Goal: Task Accomplishment & Management: Use online tool/utility

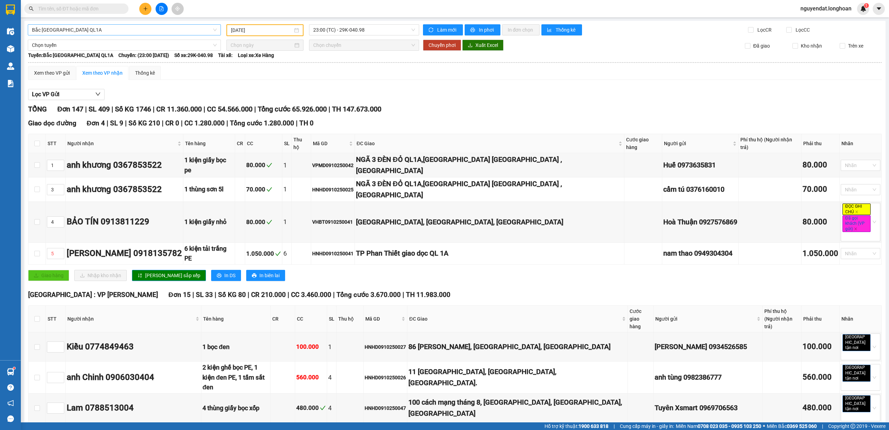
click at [139, 30] on span "Bắc [GEOGRAPHIC_DATA] QL1A" at bounding box center [124, 30] width 185 height 10
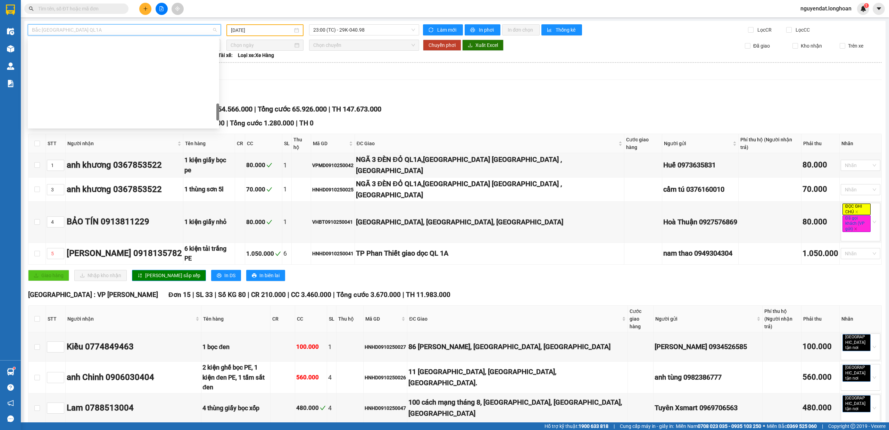
scroll to position [375, 0]
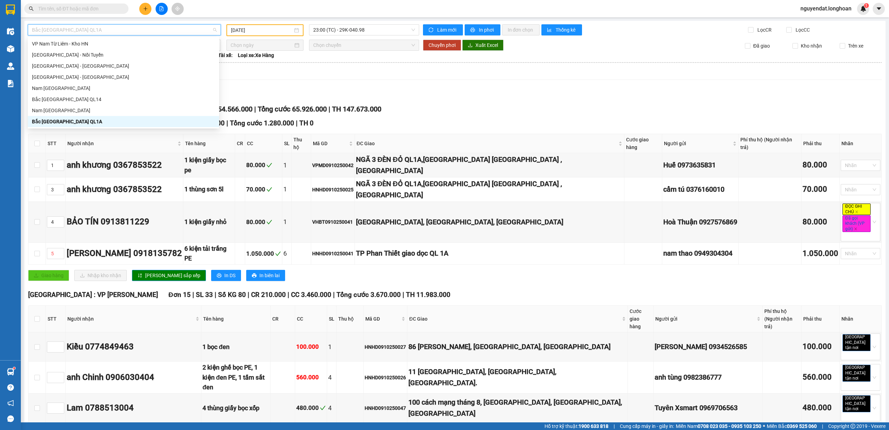
click at [74, 124] on div "Bắc [GEOGRAPHIC_DATA] QL1A" at bounding box center [123, 122] width 183 height 8
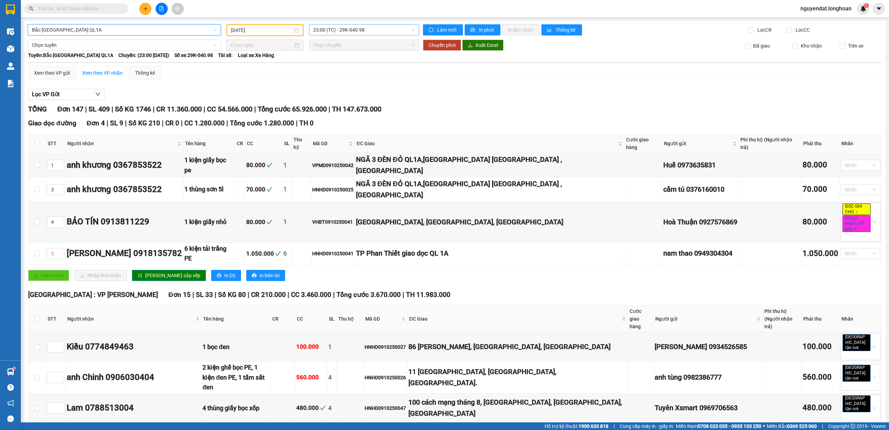
click at [349, 31] on span "23:00 (TC) - 29K-040.98" at bounding box center [364, 30] width 102 height 10
click at [260, 28] on input "[DATE]" at bounding box center [262, 30] width 62 height 8
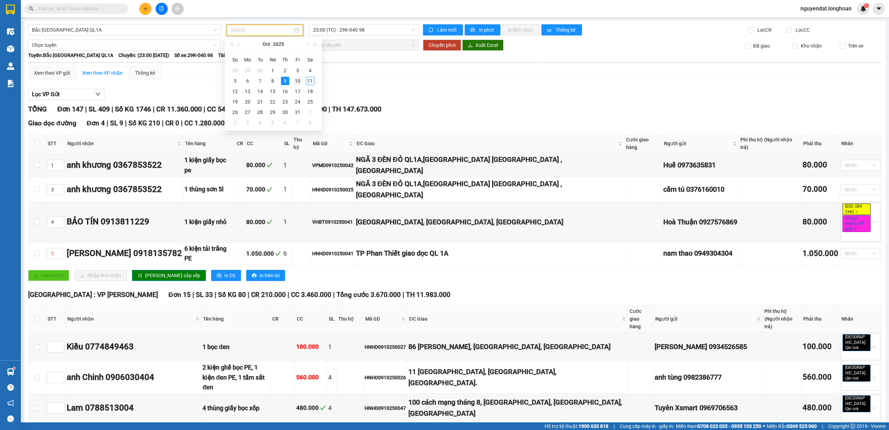
click at [295, 78] on div "10" at bounding box center [297, 81] width 8 height 8
type input "[DATE]"
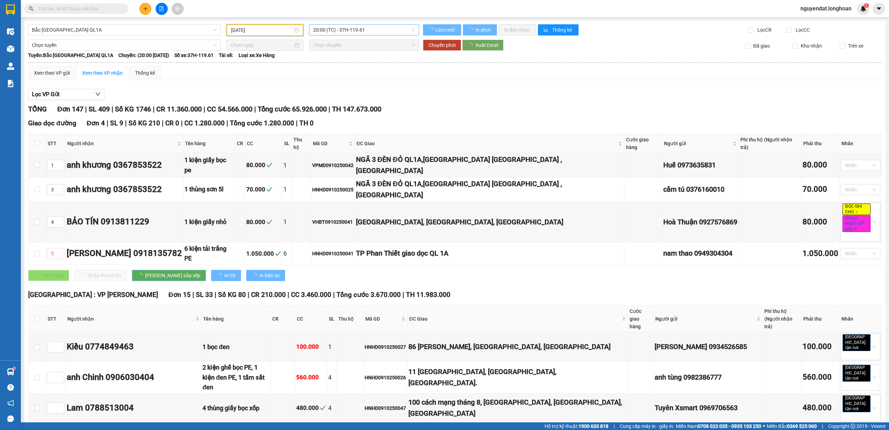
click at [372, 29] on span "20:00 (TC) - 37H-119.61" at bounding box center [364, 30] width 102 height 10
click at [403, 30] on span "20:00 (TC) - 37H-119.61" at bounding box center [364, 30] width 102 height 10
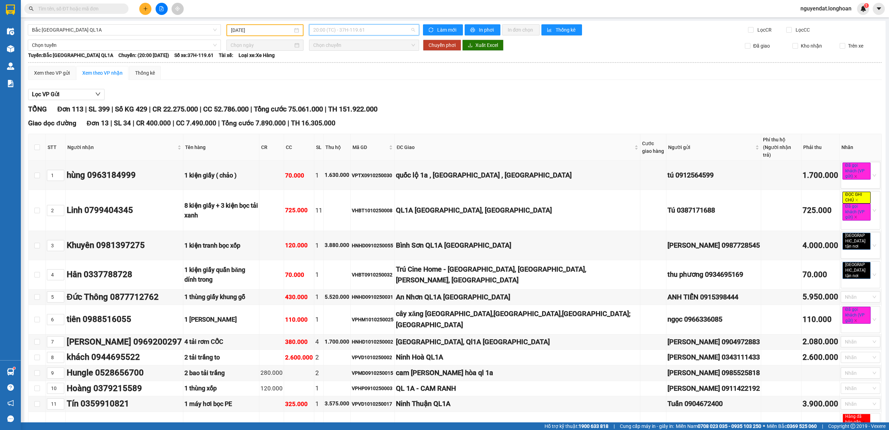
click at [383, 28] on span "20:00 (TC) - 37H-119.61" at bounding box center [364, 30] width 102 height 10
click at [349, 53] on div "20:00 (TC) - 37H-119.61" at bounding box center [338, 55] width 54 height 8
click at [382, 30] on span "20:00 (TC) - 37H-119.61" at bounding box center [364, 30] width 102 height 10
click at [350, 65] on div "23:00 (TC) - 29K-024.94" at bounding box center [338, 66] width 54 height 8
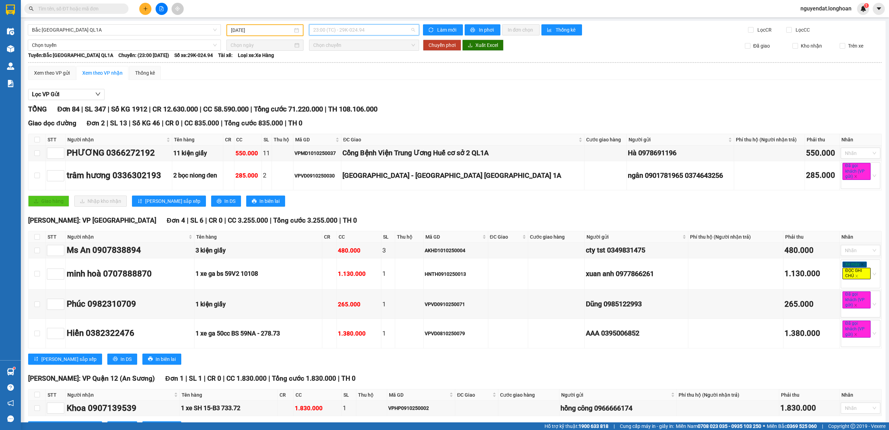
click at [375, 28] on span "23:00 (TC) - 29K-024.94" at bounding box center [364, 30] width 102 height 10
click at [343, 53] on div "20:00 (TC) - 37H-119.61" at bounding box center [338, 55] width 54 height 8
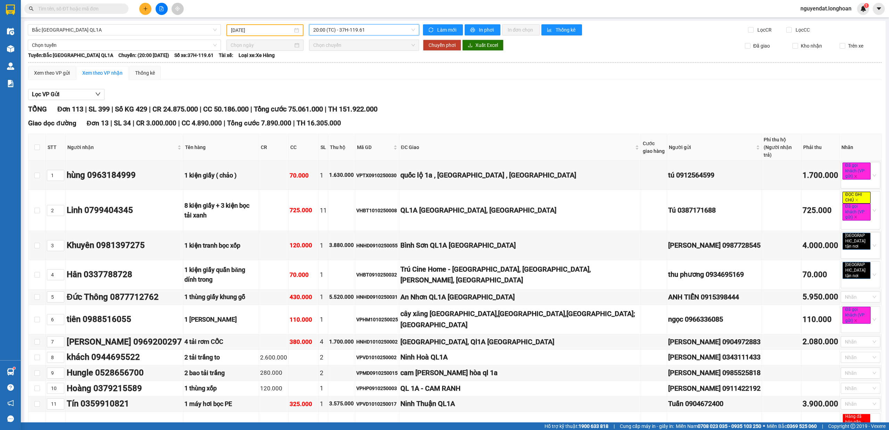
click at [386, 30] on span "20:00 (TC) - 37H-119.61" at bounding box center [364, 30] width 102 height 10
click at [352, 65] on div "23:00 (TC) - 29K-024.94" at bounding box center [338, 66] width 54 height 8
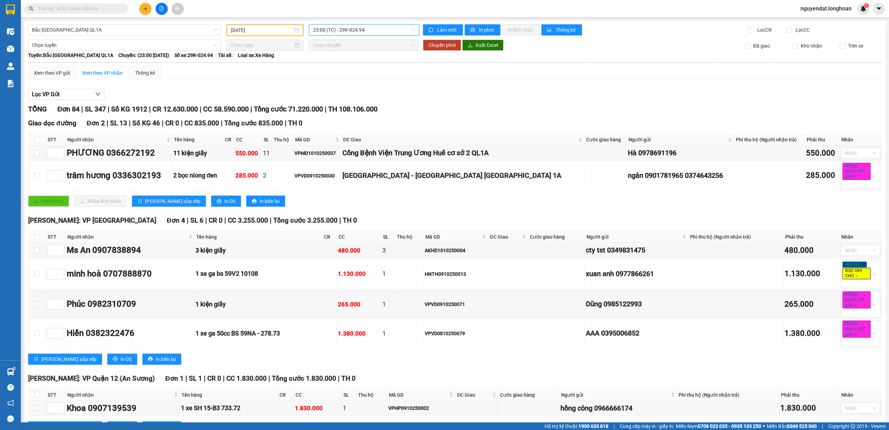
drag, startPoint x: 372, startPoint y: 29, endPoint x: 372, endPoint y: 33, distance: 4.2
click at [372, 30] on span "23:00 (TC) - 29K-024.94" at bounding box center [364, 30] width 102 height 10
click at [342, 54] on div "20:00 (TC) - 37H-119.61" at bounding box center [338, 55] width 54 height 8
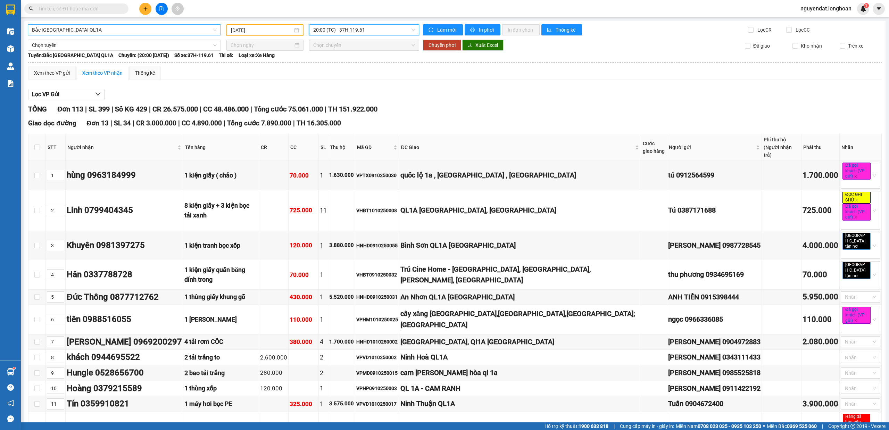
click at [108, 32] on span "Bắc [GEOGRAPHIC_DATA] QL1A" at bounding box center [124, 30] width 185 height 10
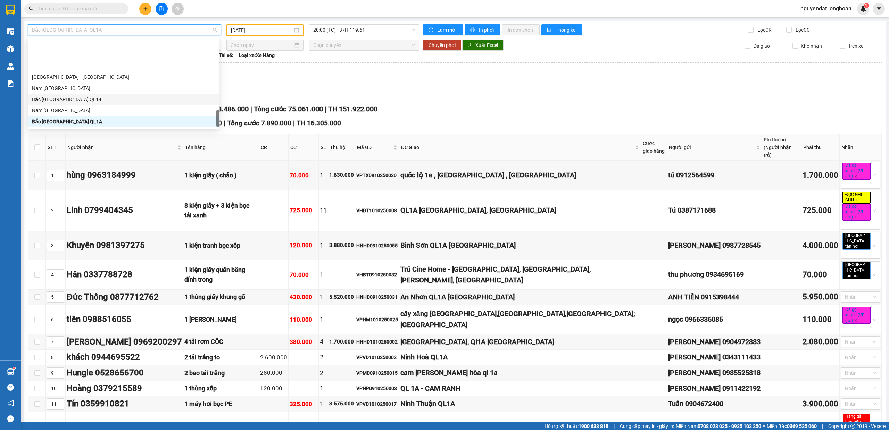
scroll to position [420, 0]
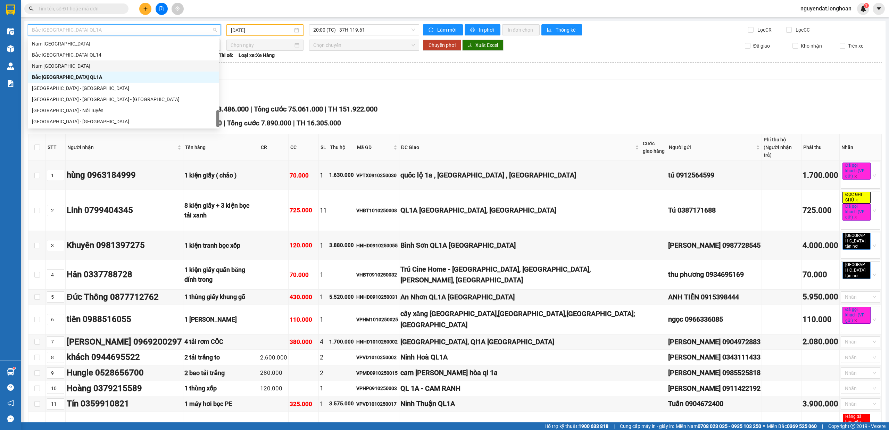
click at [78, 70] on div "Nam [GEOGRAPHIC_DATA]" at bounding box center [123, 65] width 191 height 11
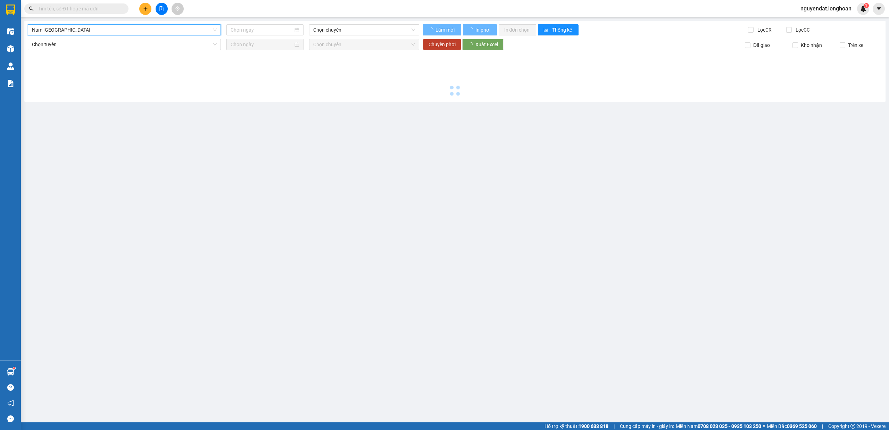
type input "[DATE]"
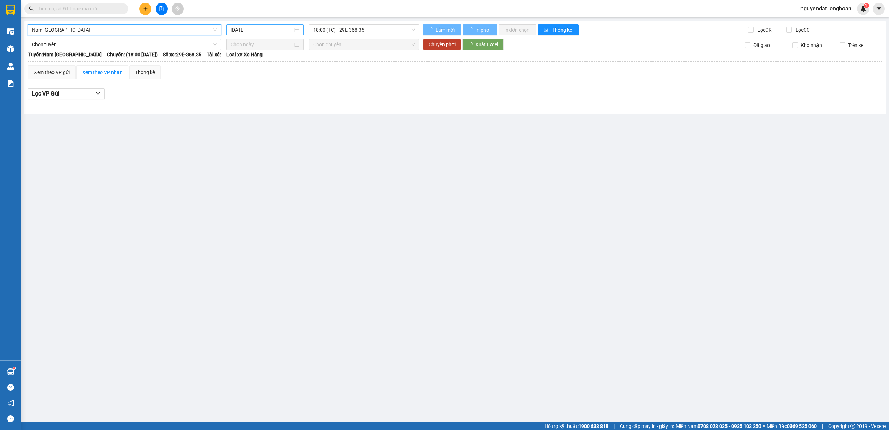
click at [260, 33] on input "[DATE]" at bounding box center [262, 30] width 63 height 8
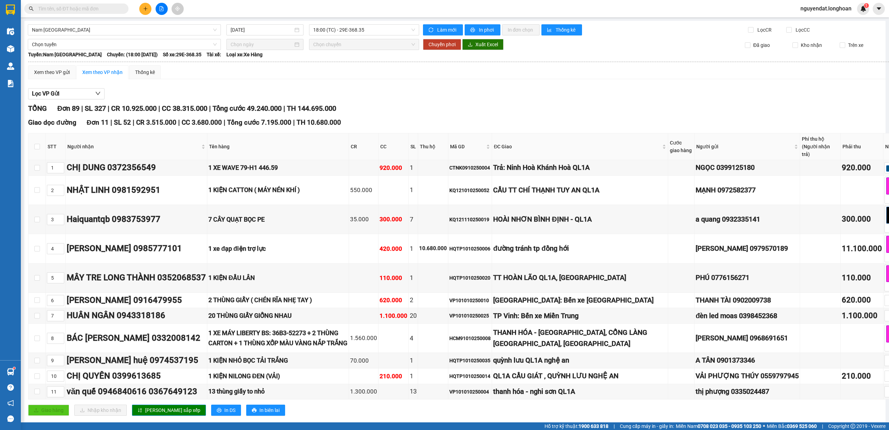
click at [362, 27] on span "18:00 (TC) - 29E-368.35" at bounding box center [364, 30] width 102 height 10
click at [394, 31] on span "18:00 (TC) - 29E-368.35" at bounding box center [364, 30] width 102 height 10
click at [371, 31] on span "18:00 (TC) - 29E-368.35" at bounding box center [364, 30] width 102 height 10
click at [362, 67] on div "20:00 (TC) - 29K-107.57" at bounding box center [338, 66] width 54 height 8
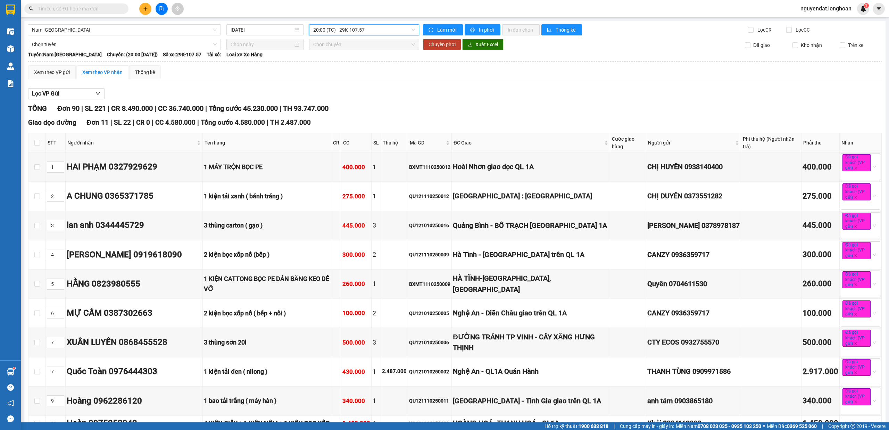
click at [365, 28] on span "20:00 (TC) - 29K-107.57" at bounding box center [364, 30] width 102 height 10
click at [352, 75] on div "22:00 (TC) - 29K-041.05" at bounding box center [338, 77] width 54 height 8
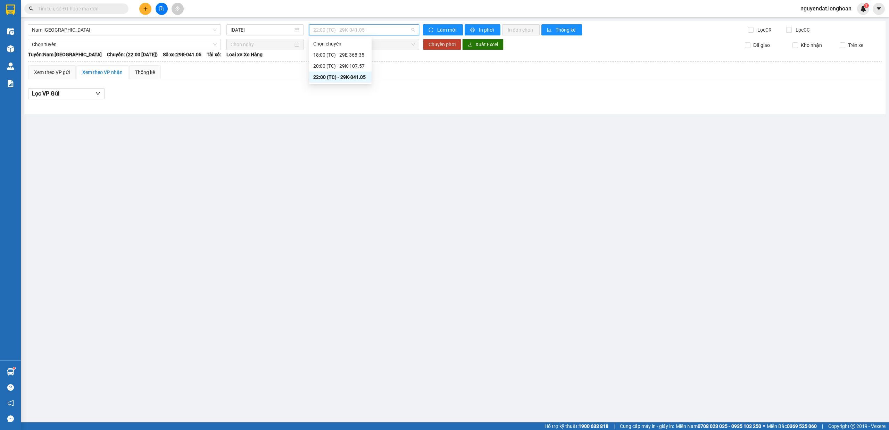
click at [395, 29] on span "22:00 (TC) - 29K-041.05" at bounding box center [364, 30] width 102 height 10
click at [396, 28] on span "22:00 (TC) - 29K-041.05" at bounding box center [364, 30] width 102 height 10
click at [358, 55] on div "18:00 (TC) - 29E-368.35" at bounding box center [340, 55] width 54 height 8
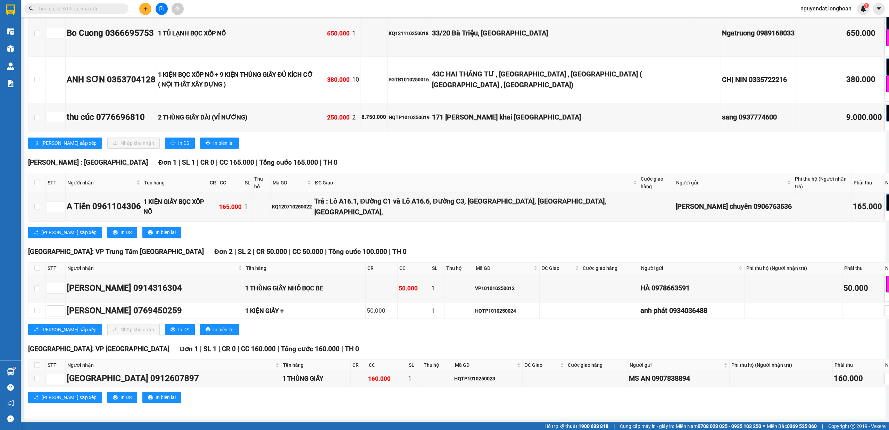
scroll to position [27, 0]
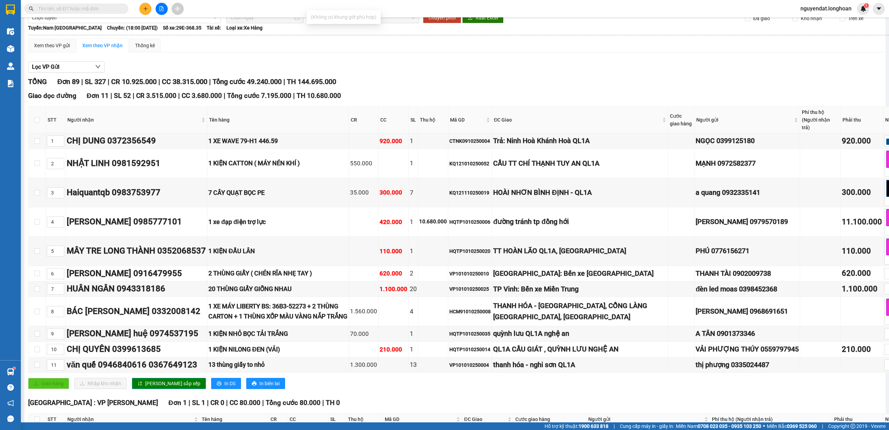
type input "d"
